Goal: Task Accomplishment & Management: Use online tool/utility

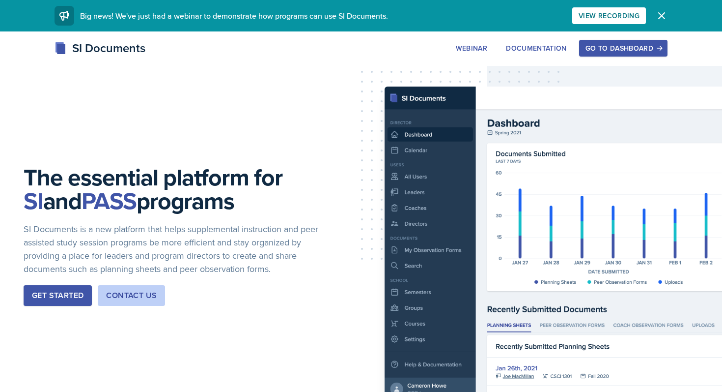
click at [622, 52] on div "Go to Dashboard" at bounding box center [624, 48] width 76 height 8
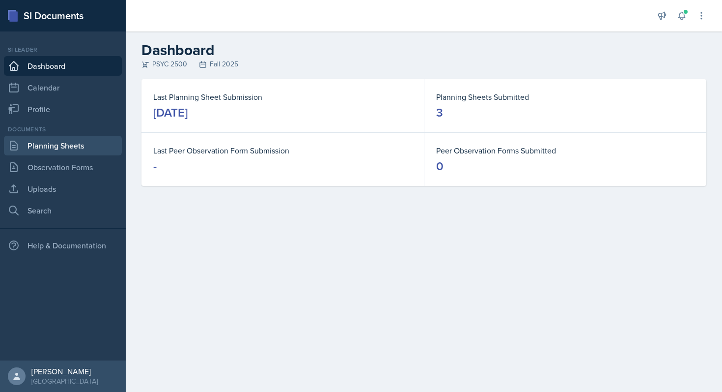
click at [72, 148] on link "Planning Sheets" at bounding box center [63, 146] width 118 height 20
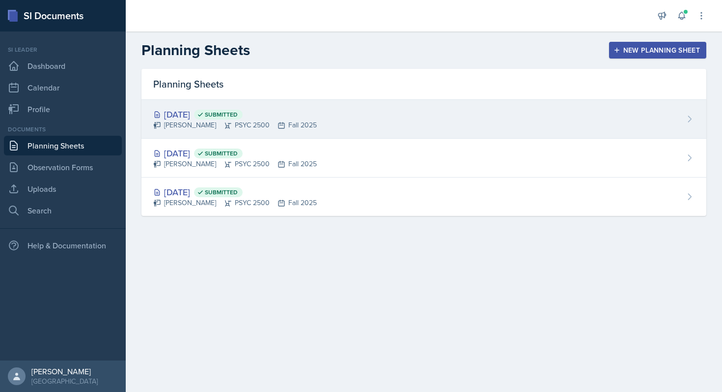
click at [628, 132] on div "[DATE] Submitted Tamiya Pilgrim PSYC 2500 Fall 2025" at bounding box center [424, 119] width 565 height 39
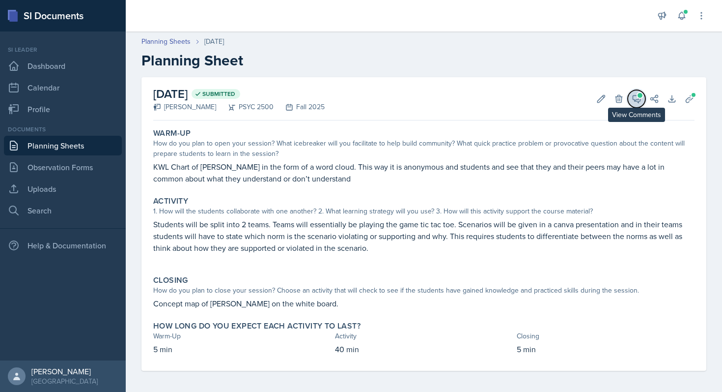
click at [637, 97] on icon at bounding box center [637, 99] width 10 height 10
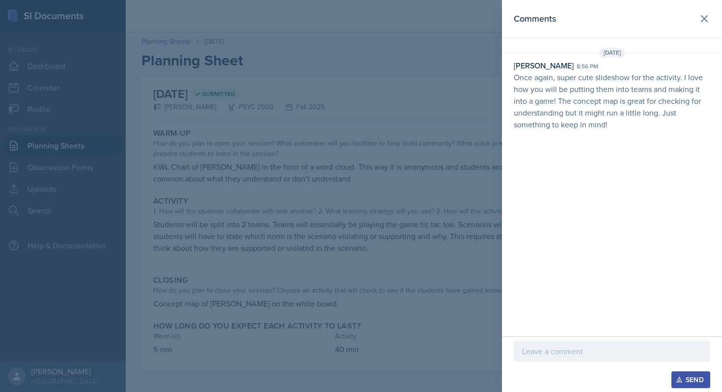
click at [561, 351] on p at bounding box center [612, 351] width 180 height 12
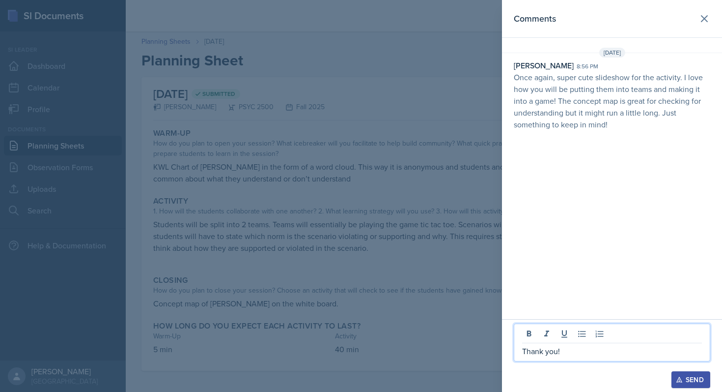
click at [698, 378] on div "Send" at bounding box center [691, 379] width 26 height 8
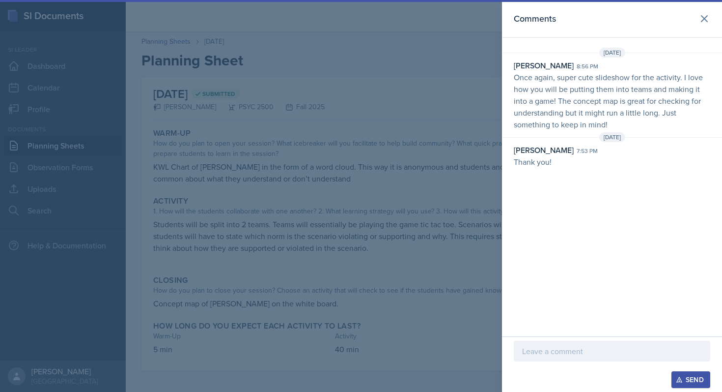
click at [431, 180] on div at bounding box center [361, 196] width 722 height 392
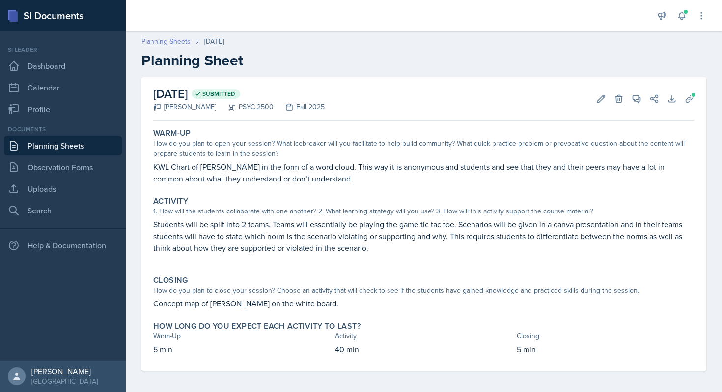
click at [172, 43] on link "Planning Sheets" at bounding box center [166, 41] width 49 height 10
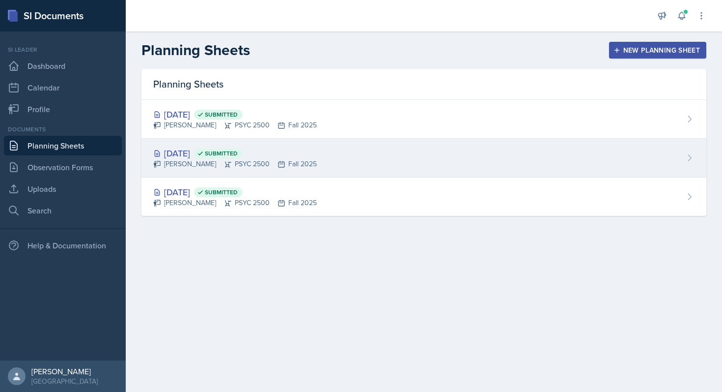
click at [335, 171] on div "[DATE] Submitted Tamiya Pilgrim PSYC 2500 Fall 2025" at bounding box center [424, 158] width 565 height 39
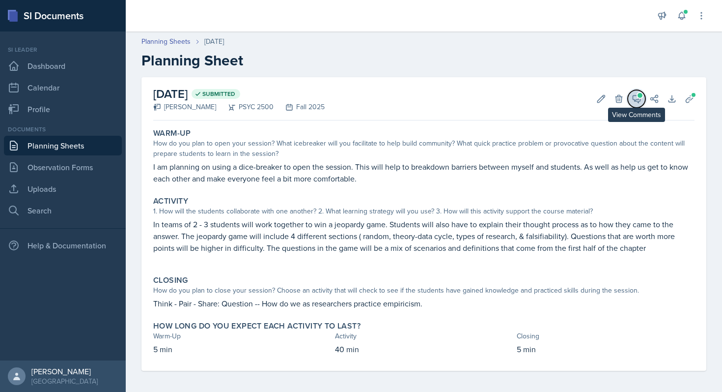
click at [642, 93] on span at bounding box center [640, 95] width 5 height 5
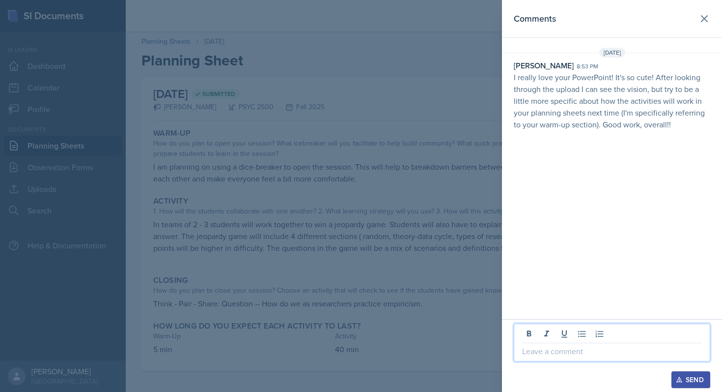
click at [575, 347] on p at bounding box center [612, 351] width 180 height 12
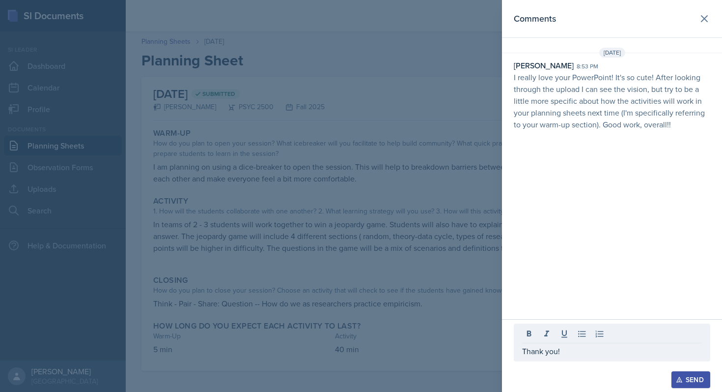
click at [686, 375] on div "Send" at bounding box center [691, 379] width 26 height 8
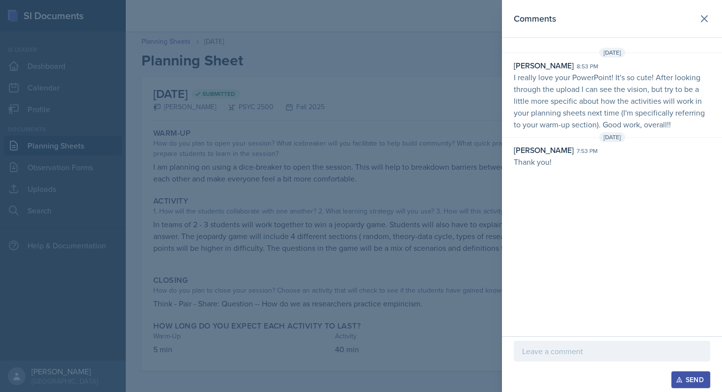
click at [468, 179] on div at bounding box center [361, 196] width 722 height 392
